Goal: Information Seeking & Learning: Learn about a topic

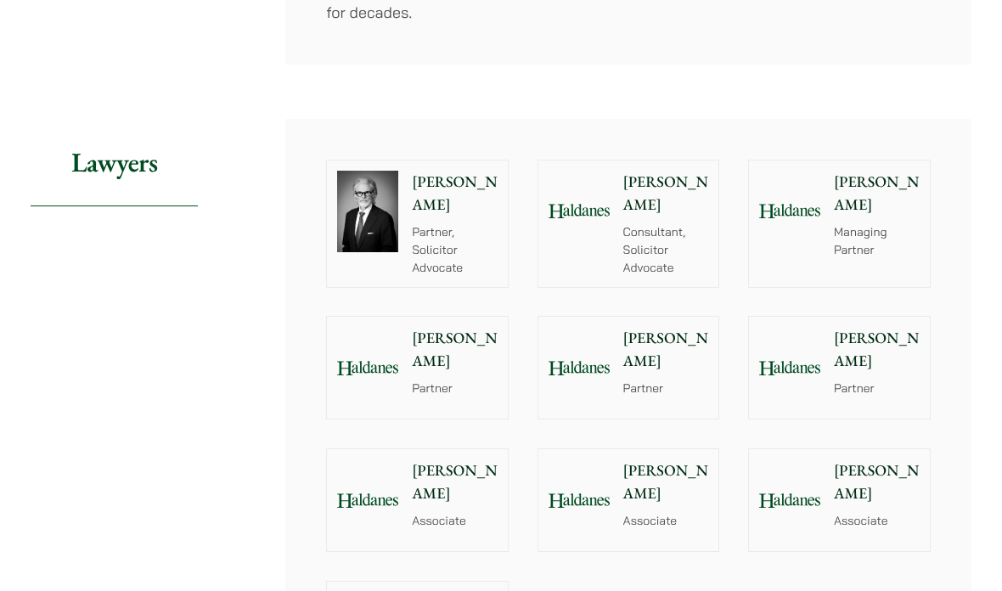
scroll to position [1872, 0]
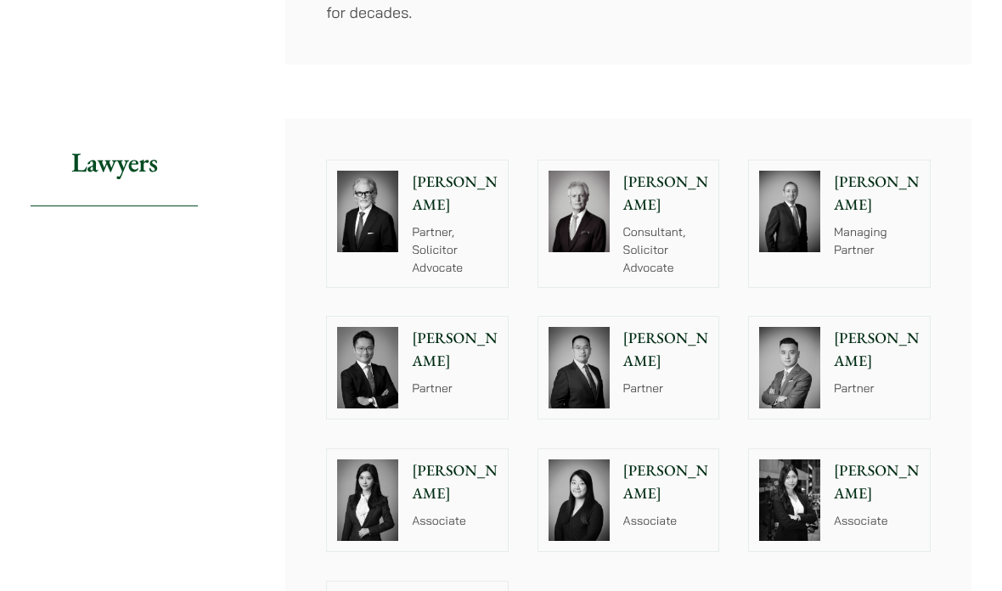
click at [374, 171] on img at bounding box center [367, 212] width 61 height 82
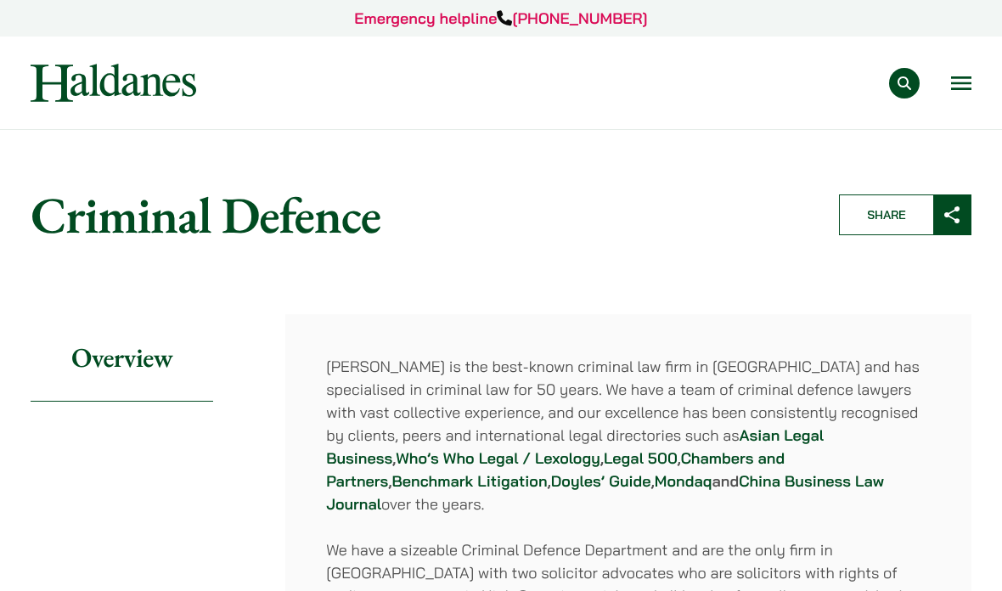
scroll to position [1940, 0]
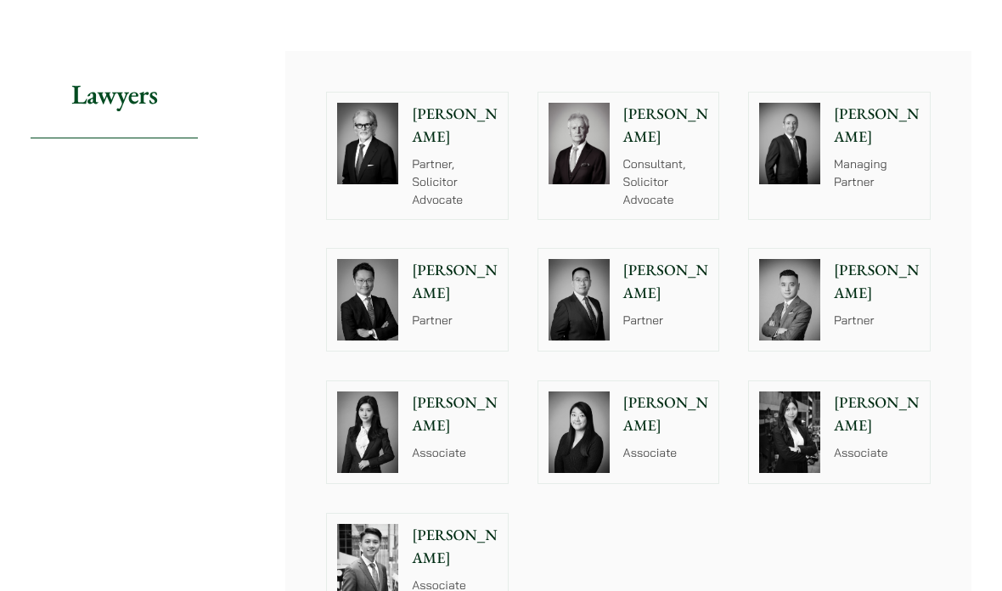
click at [460, 249] on div "Felix Ng Partner" at bounding box center [457, 300] width 99 height 102
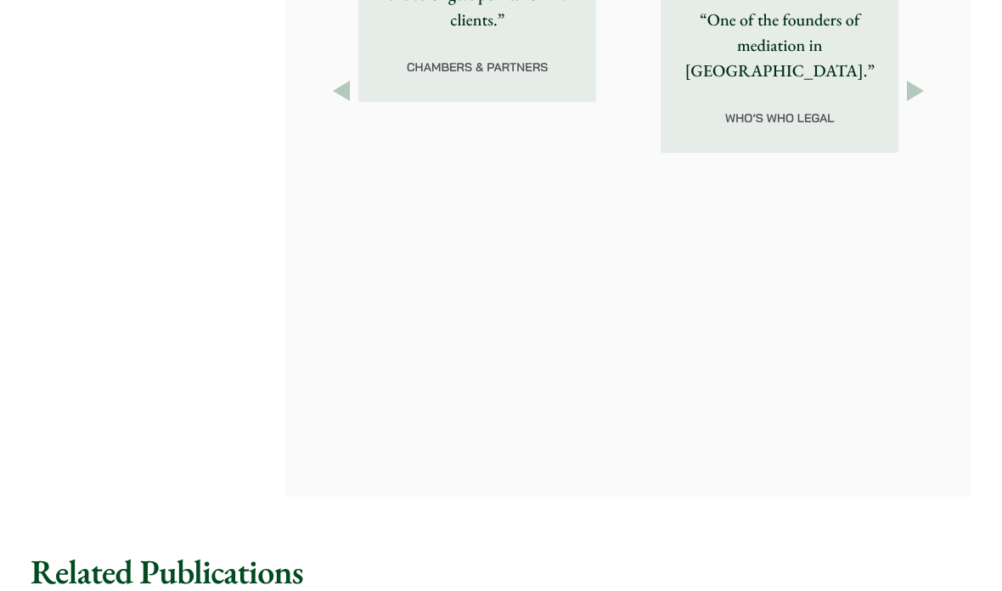
scroll to position [2668, 0]
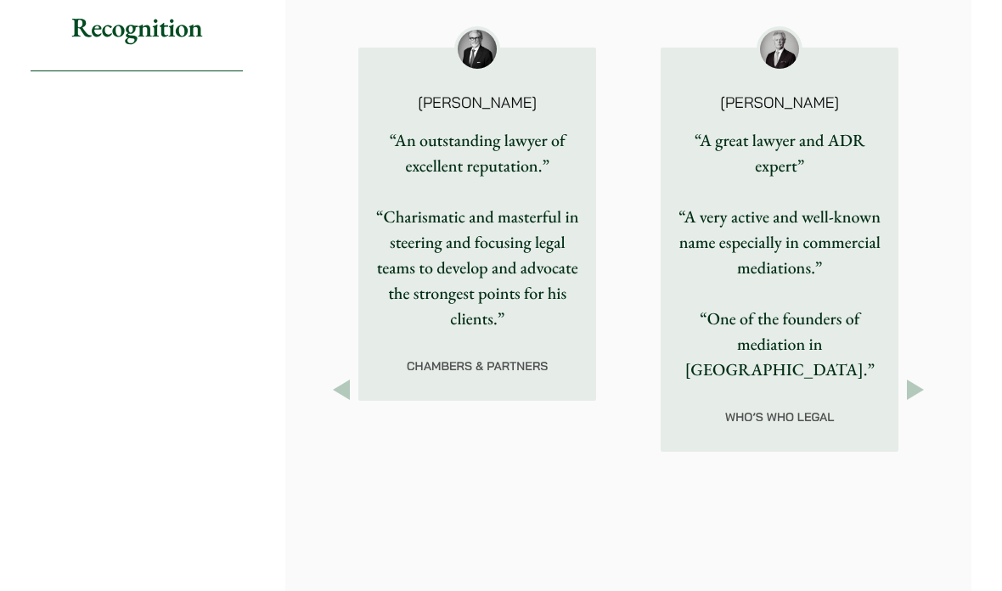
click at [865, 265] on p "“A very active and well-known name especially in commercial mediations.”" at bounding box center [779, 242] width 211 height 76
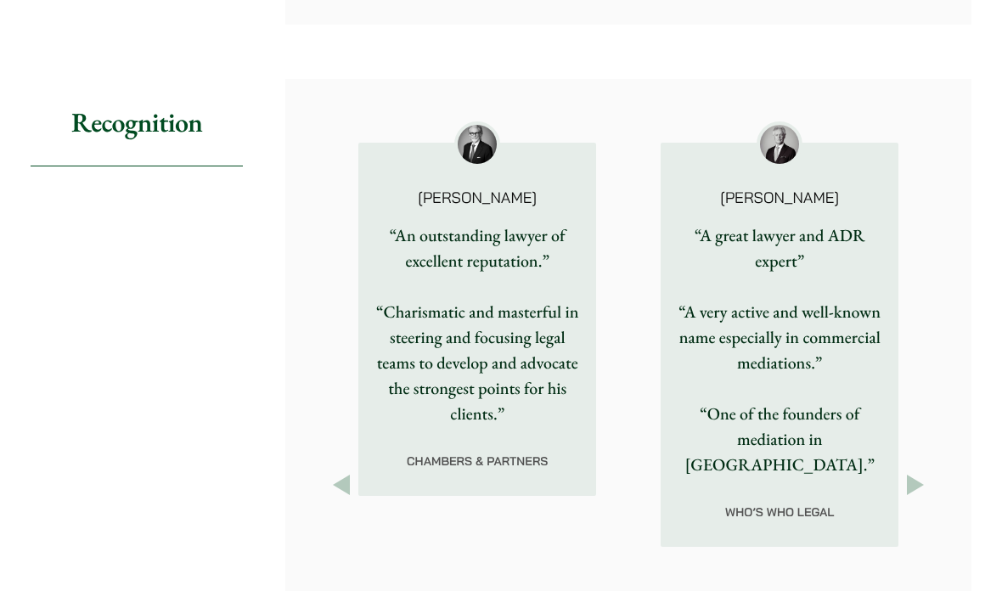
scroll to position [2570, 0]
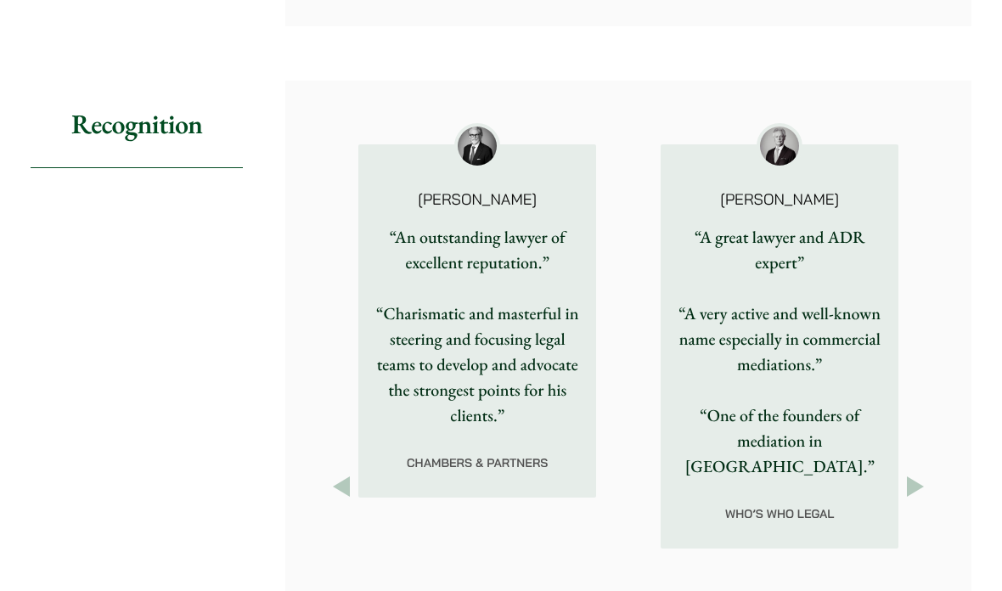
click at [790, 142] on img at bounding box center [779, 146] width 39 height 39
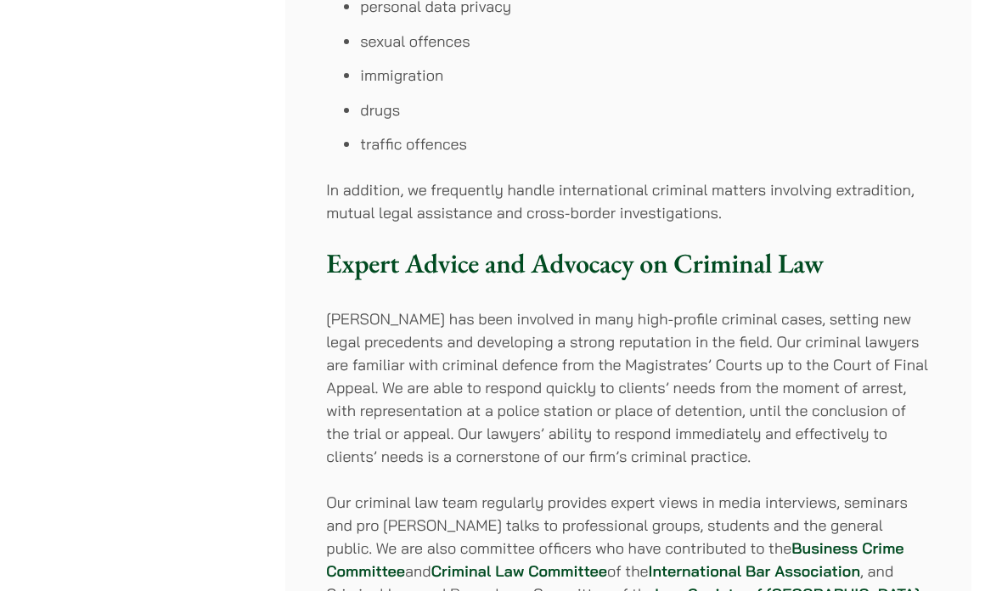
scroll to position [1156, 0]
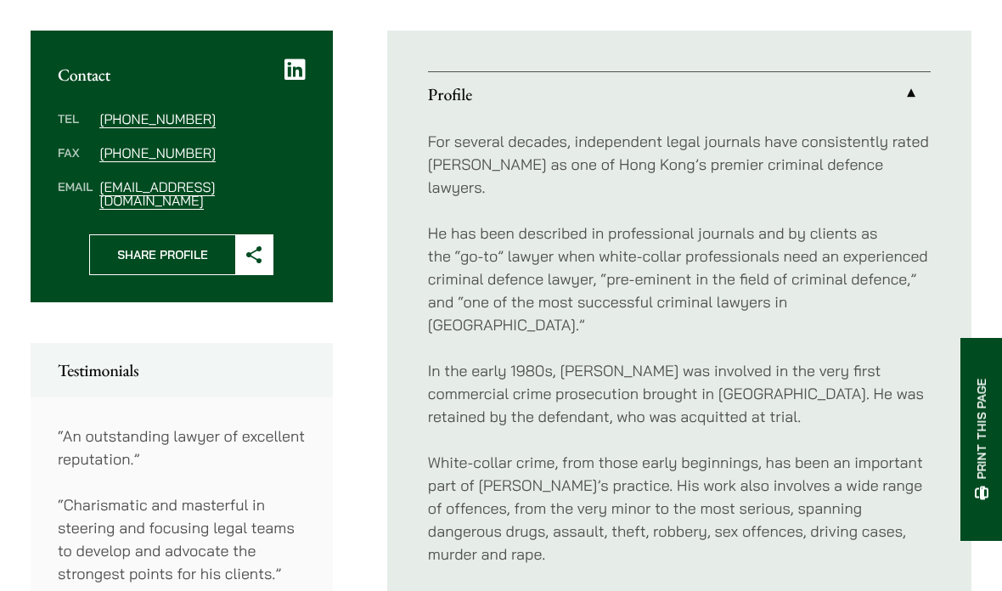
scroll to position [695, 0]
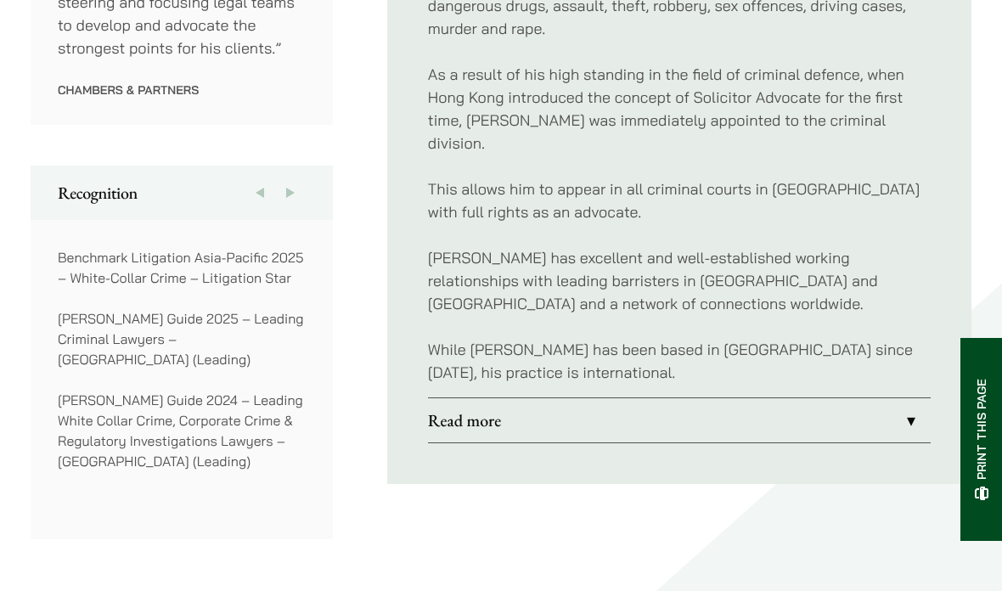
click at [869, 398] on link "Read more" at bounding box center [679, 420] width 503 height 44
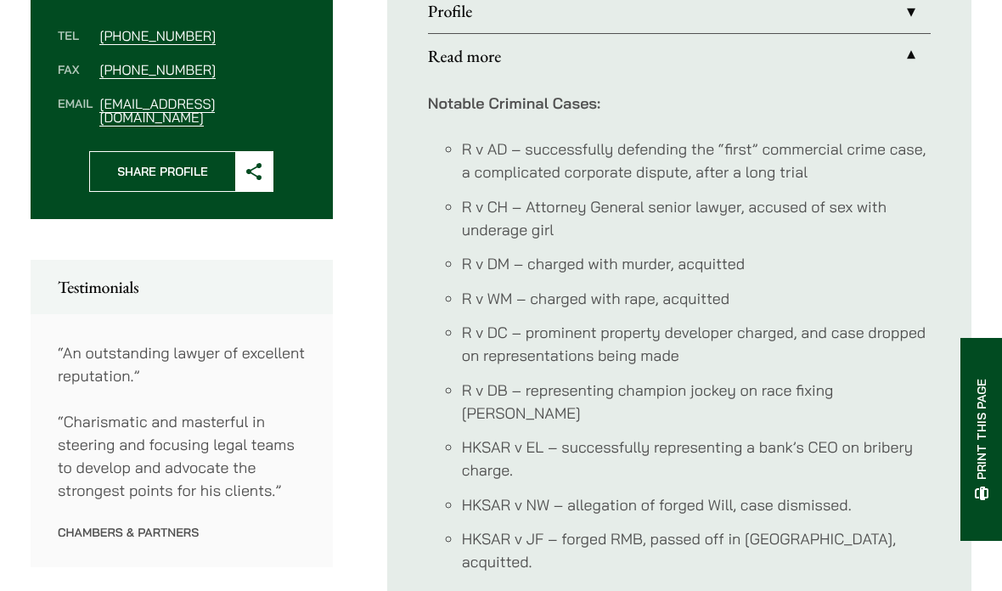
scroll to position [758, 0]
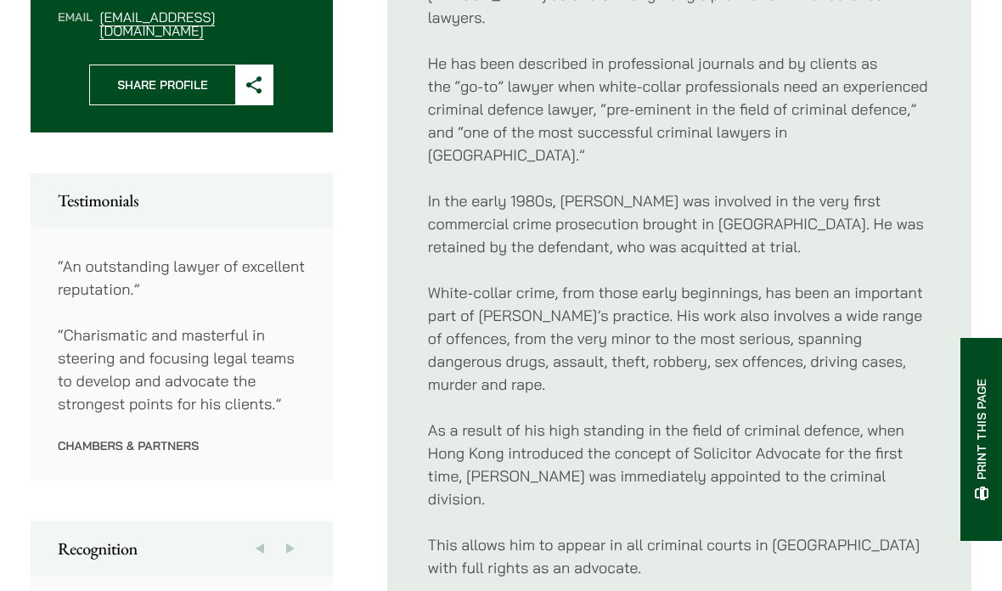
scroll to position [692, 0]
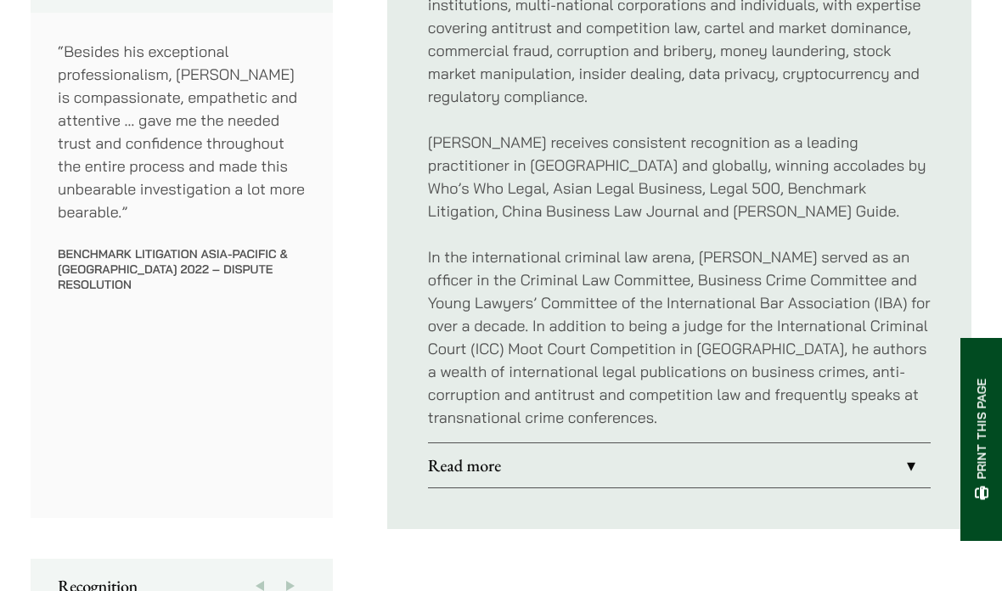
scroll to position [1190, 0]
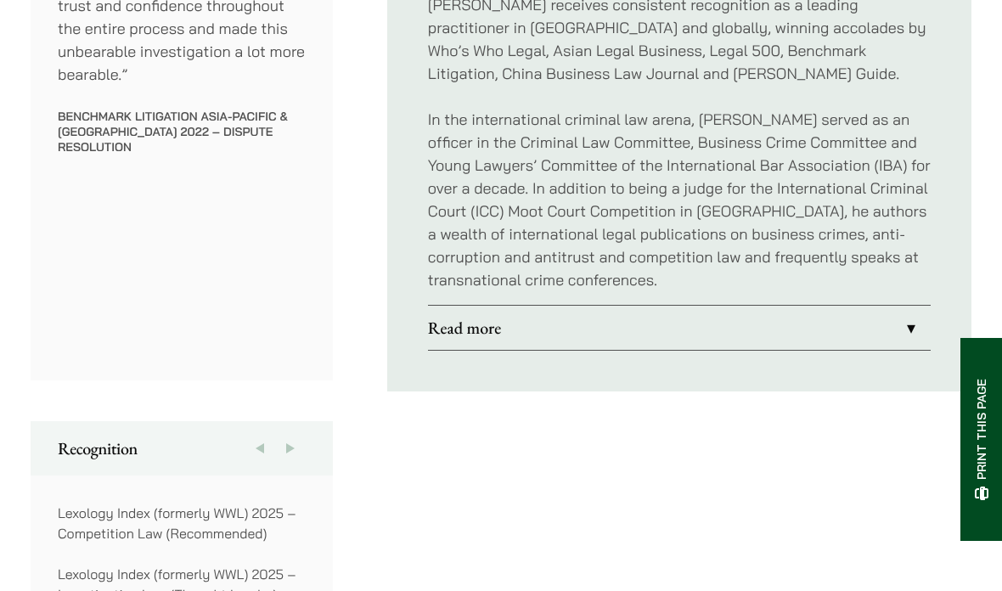
click at [432, 325] on link "Read more" at bounding box center [679, 328] width 503 height 44
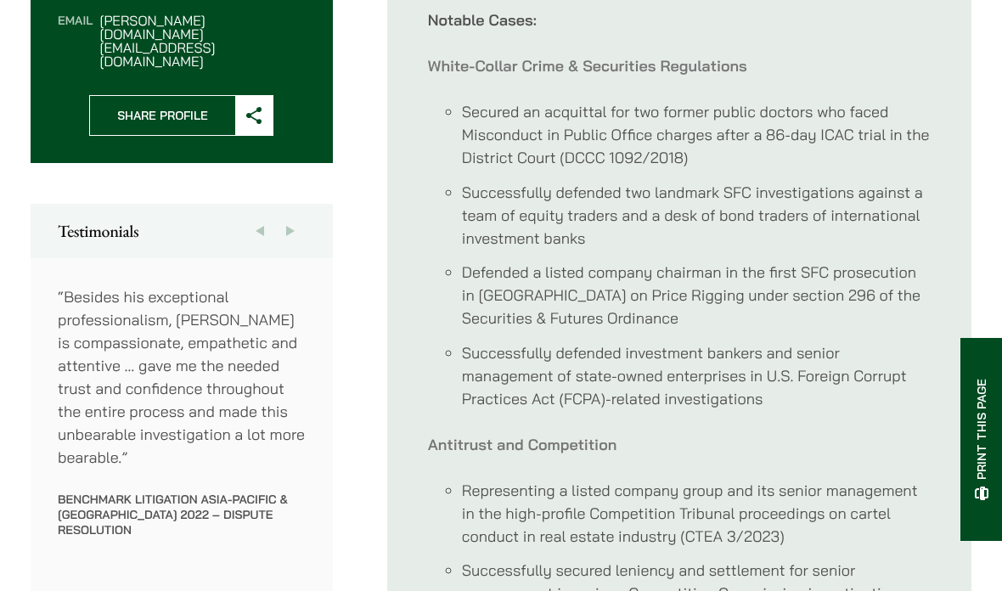
scroll to position [789, 0]
